Goal: Task Accomplishment & Management: Complete application form

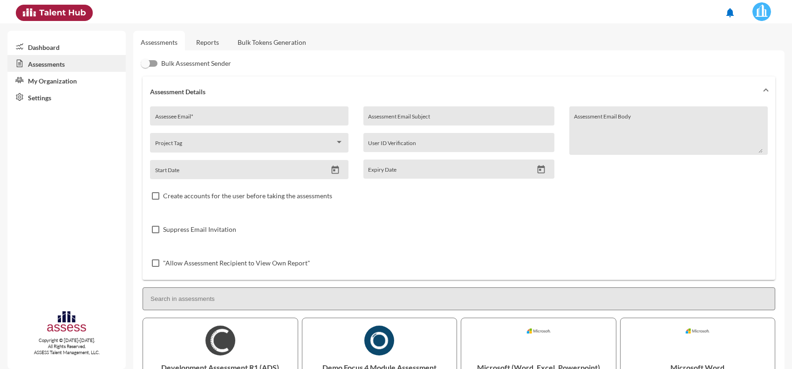
click at [209, 119] on input "Assessee Email *" at bounding box center [249, 119] width 189 height 7
paste input "[EMAIL_ADDRESS][DOMAIN_NAME]"
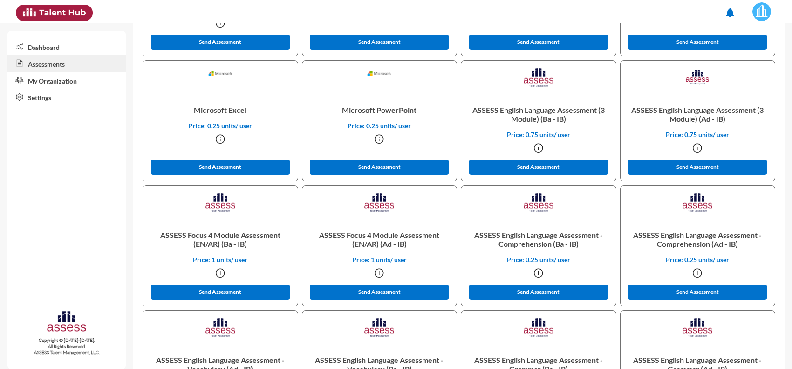
scroll to position [408, 0]
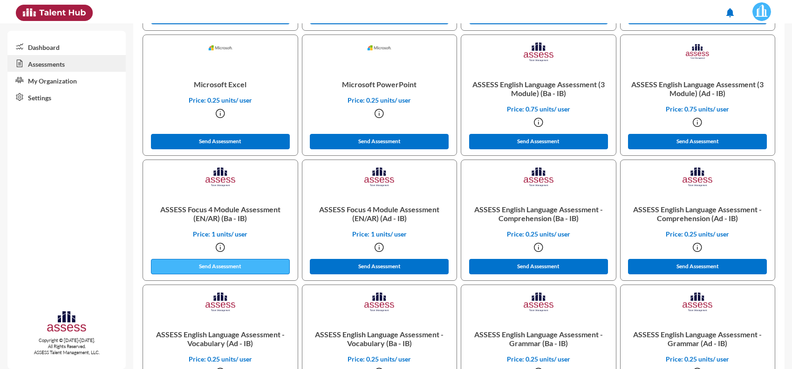
click at [255, 261] on button "Send Assessment" at bounding box center [220, 266] width 139 height 15
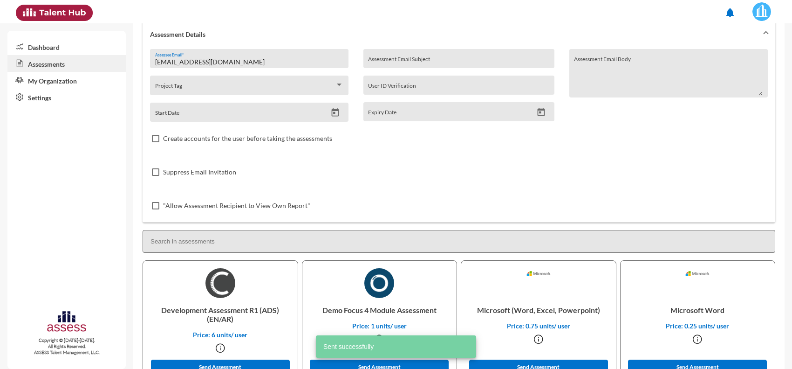
scroll to position [0, 0]
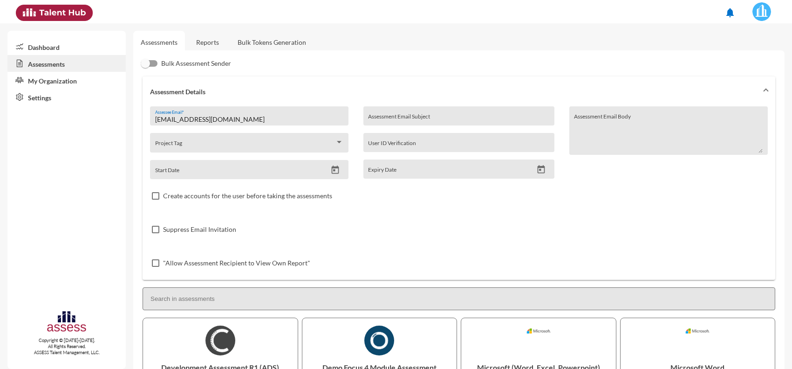
drag, startPoint x: 253, startPoint y: 112, endPoint x: 174, endPoint y: 113, distance: 79.2
click at [174, 113] on div "[EMAIL_ADDRESS][DOMAIN_NAME] Assessee Email *" at bounding box center [249, 118] width 189 height 14
drag, startPoint x: 241, startPoint y: 115, endPoint x: 113, endPoint y: 114, distance: 128.2
click at [113, 114] on mat-sidenav-container "Dashboard Assessments My Organization Settings Copyright © [DATE]-[DATE]. All R…" at bounding box center [396, 195] width 792 height 345
click at [113, 114] on div "Dashboard Assessments My Organization Settings" at bounding box center [66, 79] width 118 height 96
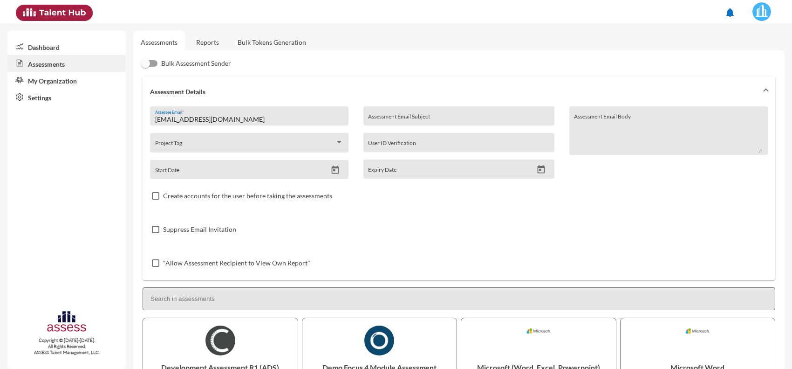
click at [194, 117] on input "[EMAIL_ADDRESS][DOMAIN_NAME]" at bounding box center [249, 119] width 189 height 7
paste input "[PERSON_NAME][EMAIL_ADDRESS][DOMAIN_NAME]"
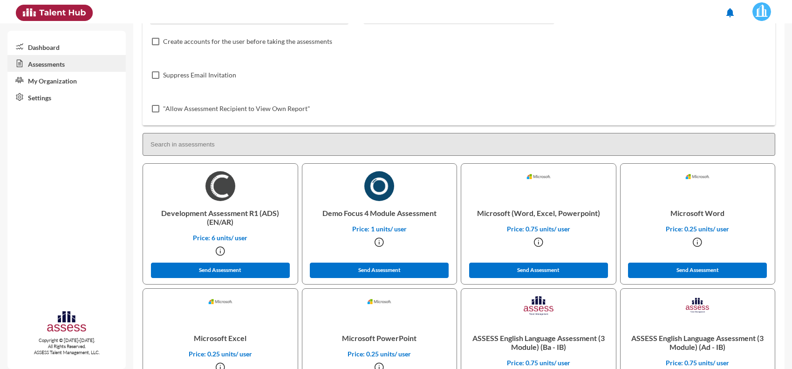
scroll to position [175, 0]
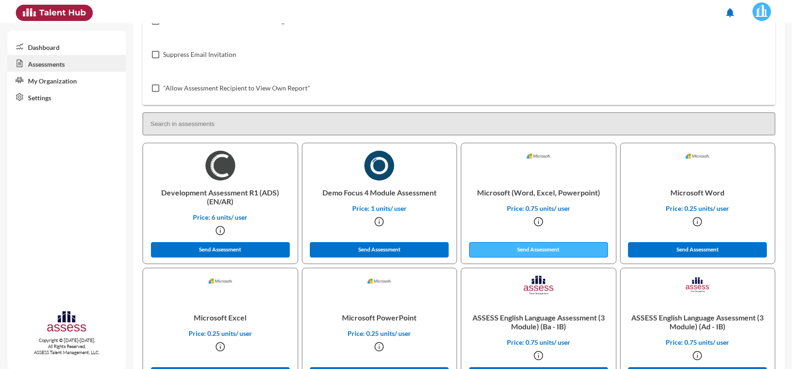
type input "[PERSON_NAME][EMAIL_ADDRESS][DOMAIN_NAME]"
click at [537, 248] on button "Send Assessment" at bounding box center [538, 249] width 139 height 15
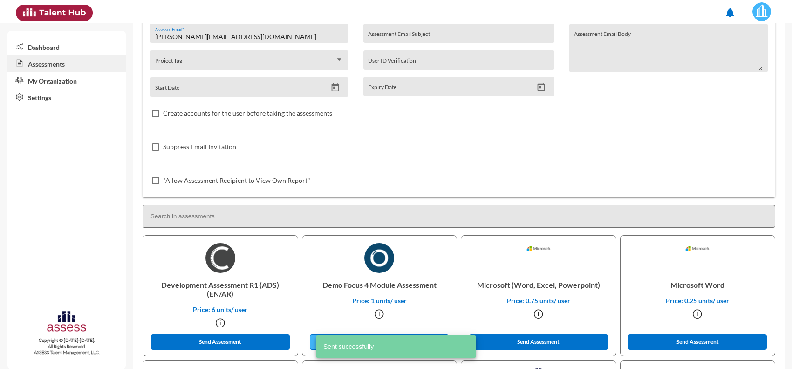
scroll to position [0, 0]
